Goal: Information Seeking & Learning: Learn about a topic

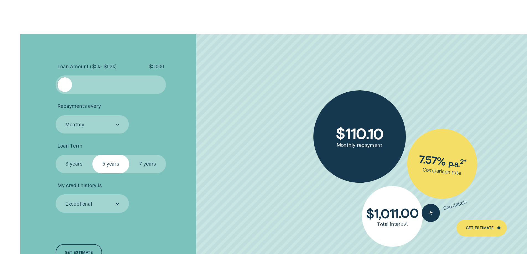
scroll to position [1299, 0]
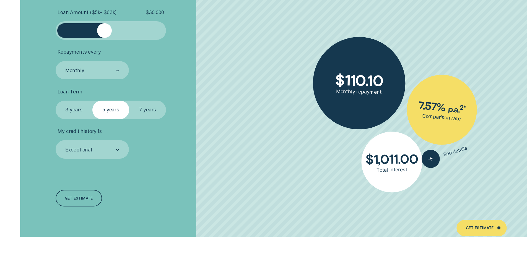
click at [103, 28] on div at bounding box center [111, 30] width 92 height 15
click at [111, 35] on div at bounding box center [111, 30] width 92 height 15
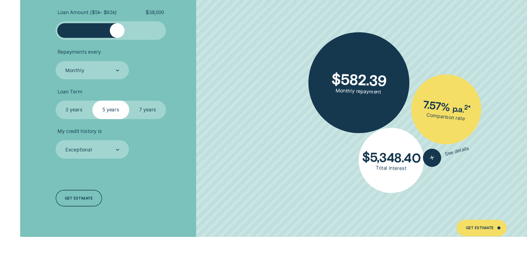
click at [117, 35] on div at bounding box center [117, 30] width 15 height 15
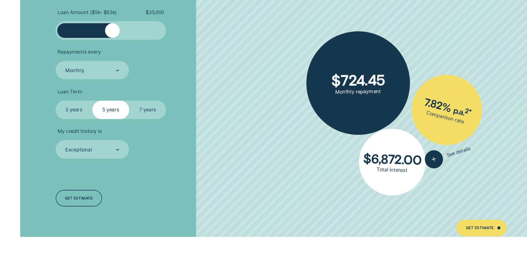
drag, startPoint x: 117, startPoint y: 35, endPoint x: 112, endPoint y: 36, distance: 5.0
click at [112, 36] on div at bounding box center [112, 30] width 15 height 15
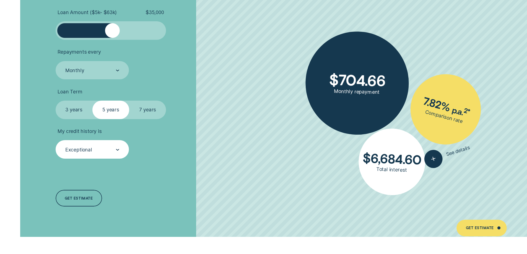
click at [107, 153] on div "Exceptional" at bounding box center [92, 149] width 54 height 7
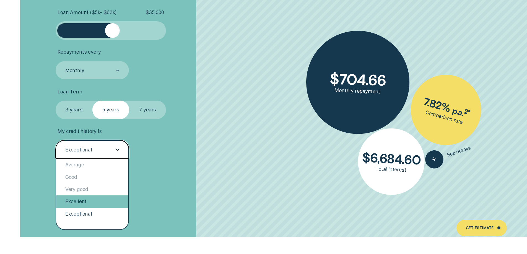
click at [95, 202] on div "Excellent" at bounding box center [92, 201] width 72 height 12
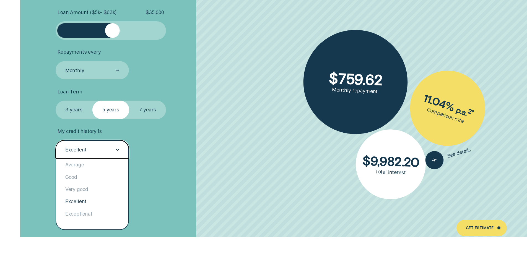
click at [114, 156] on div "Excellent" at bounding box center [93, 149] width 74 height 19
drag, startPoint x: 90, startPoint y: 209, endPoint x: 90, endPoint y: 206, distance: 3.4
click at [90, 209] on div "Exceptional" at bounding box center [92, 214] width 72 height 12
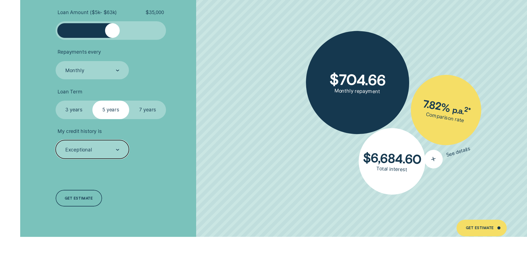
click at [425, 157] on div "button" at bounding box center [433, 159] width 23 height 23
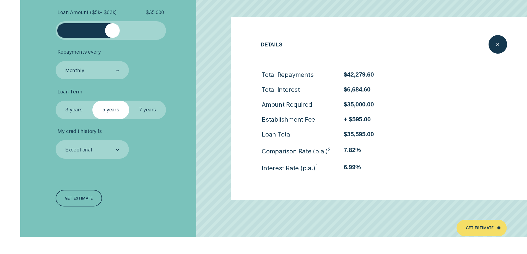
drag, startPoint x: 129, startPoint y: 150, endPoint x: 138, endPoint y: 130, distance: 21.5
click at [130, 146] on li "My credit history is Exceptional" at bounding box center [141, 143] width 170 height 30
drag, startPoint x: 148, startPoint y: 114, endPoint x: 145, endPoint y: 113, distance: 3.8
click at [145, 113] on label "7 years" at bounding box center [147, 110] width 37 height 19
drag, startPoint x: 136, startPoint y: 106, endPoint x: 146, endPoint y: 112, distance: 11.7
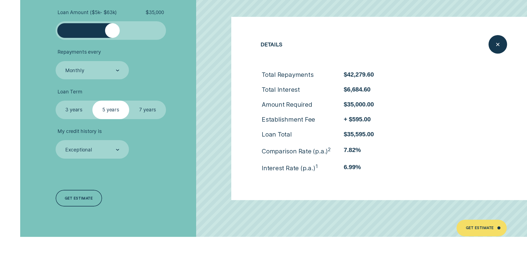
click at [140, 108] on label "7 years" at bounding box center [147, 110] width 37 height 19
click at [129, 101] on input "7 years" at bounding box center [129, 101] width 0 height 0
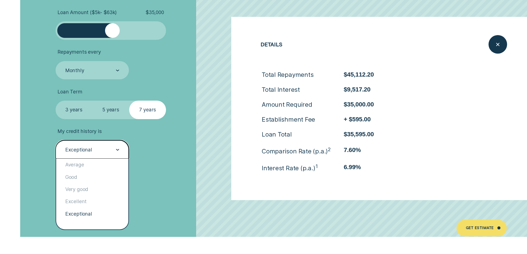
click at [105, 144] on div "Exceptional" at bounding box center [93, 149] width 74 height 19
click at [85, 204] on div "Excellent" at bounding box center [92, 201] width 72 height 12
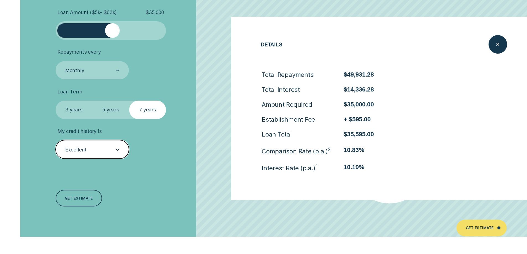
click at [169, 57] on li "Repayments every Monthly" at bounding box center [141, 64] width 170 height 30
click at [501, 46] on div "Loan Amount ( $5k - $63k ) $ 35,000 Repayments every Monthly Loan Term Select L…" at bounding box center [263, 108] width 527 height 257
click at [499, 45] on icon "Close loan details" at bounding box center [497, 44] width 9 height 9
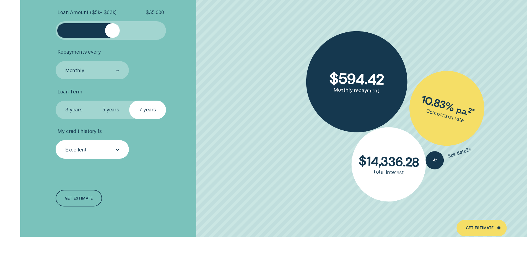
click at [108, 96] on div "Loan Term Select Loan Term 3 years 5 years 7 years" at bounding box center [111, 104] width 111 height 30
click at [111, 109] on label "5 years" at bounding box center [110, 110] width 37 height 19
click at [92, 101] on input "5 years" at bounding box center [92, 101] width 0 height 0
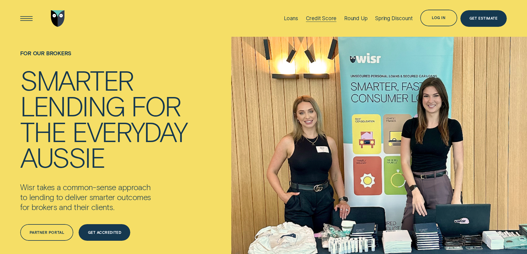
click at [322, 16] on div "Credit Score" at bounding box center [321, 18] width 31 height 6
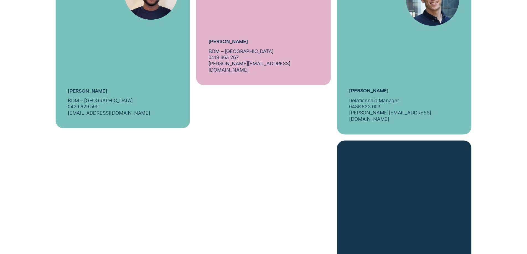
scroll to position [2599, 0]
